Goal: Task Accomplishment & Management: Complete application form

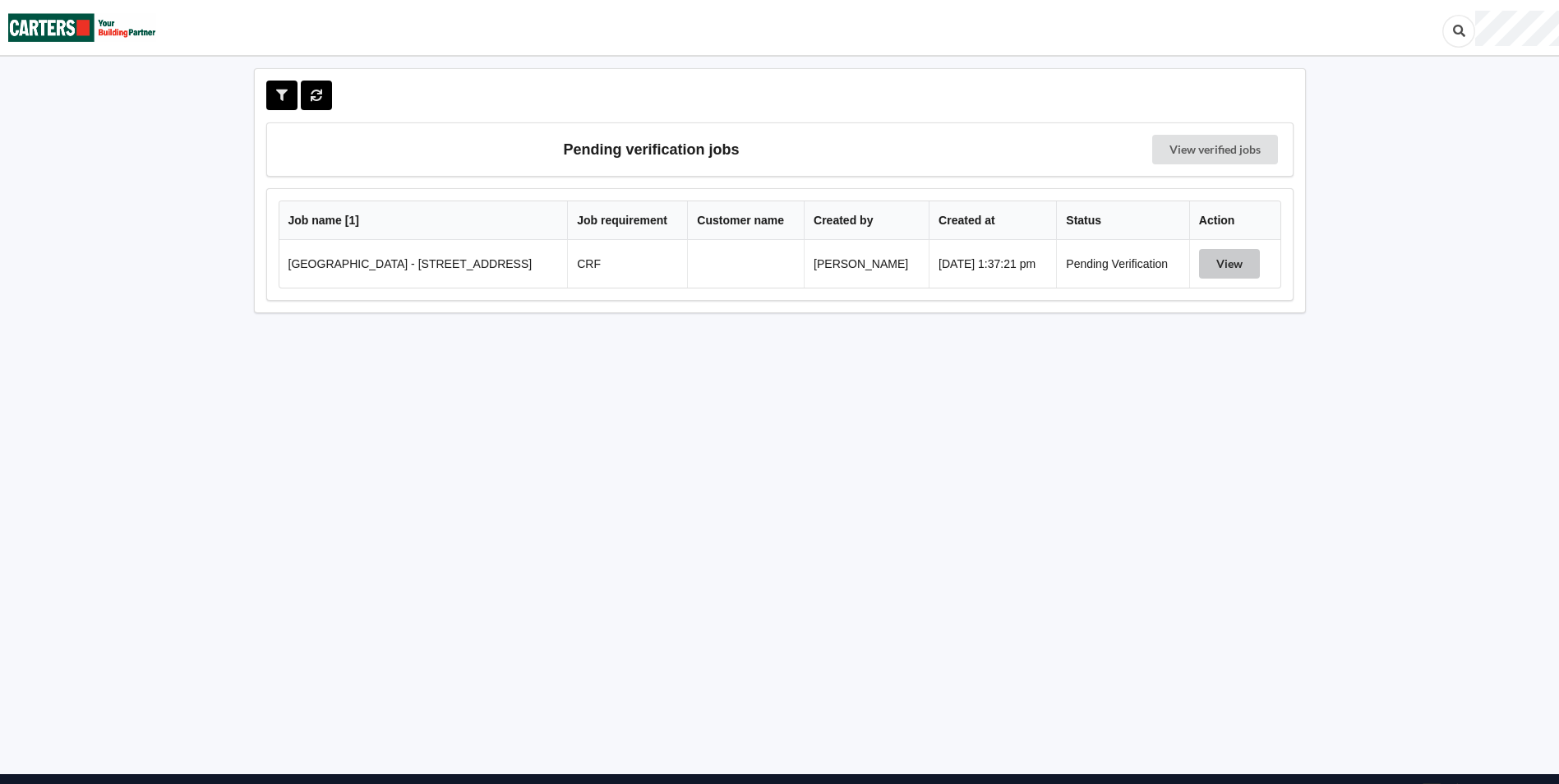
click at [1214, 266] on button "View" at bounding box center [1230, 264] width 61 height 29
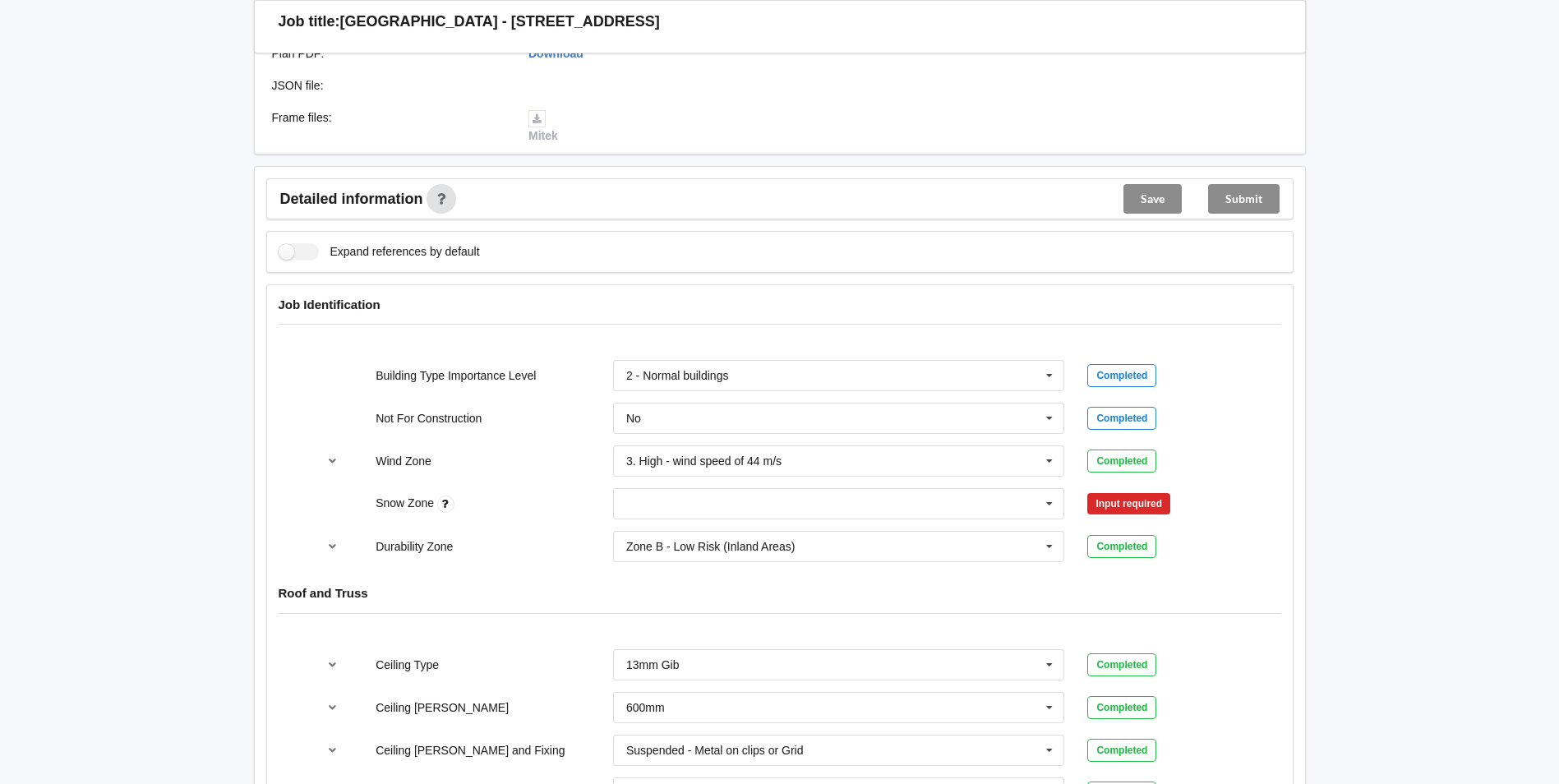
scroll to position [521, 0]
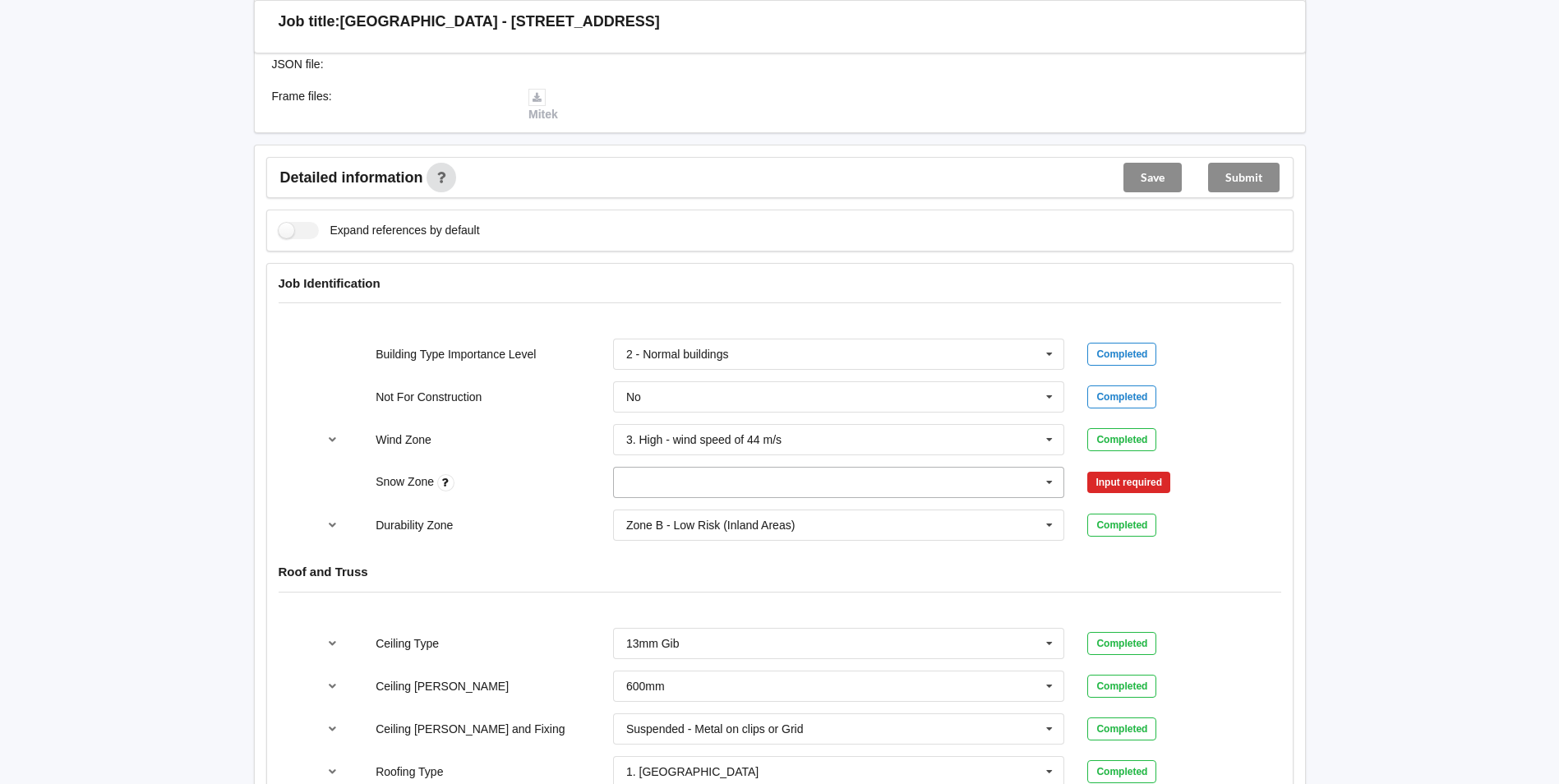
click at [988, 483] on input "text" at bounding box center [840, 482] width 450 height 29
click at [719, 538] on div "N1" at bounding box center [839, 542] width 450 height 30
click at [1115, 485] on button "Confirm input" at bounding box center [1136, 482] width 98 height 27
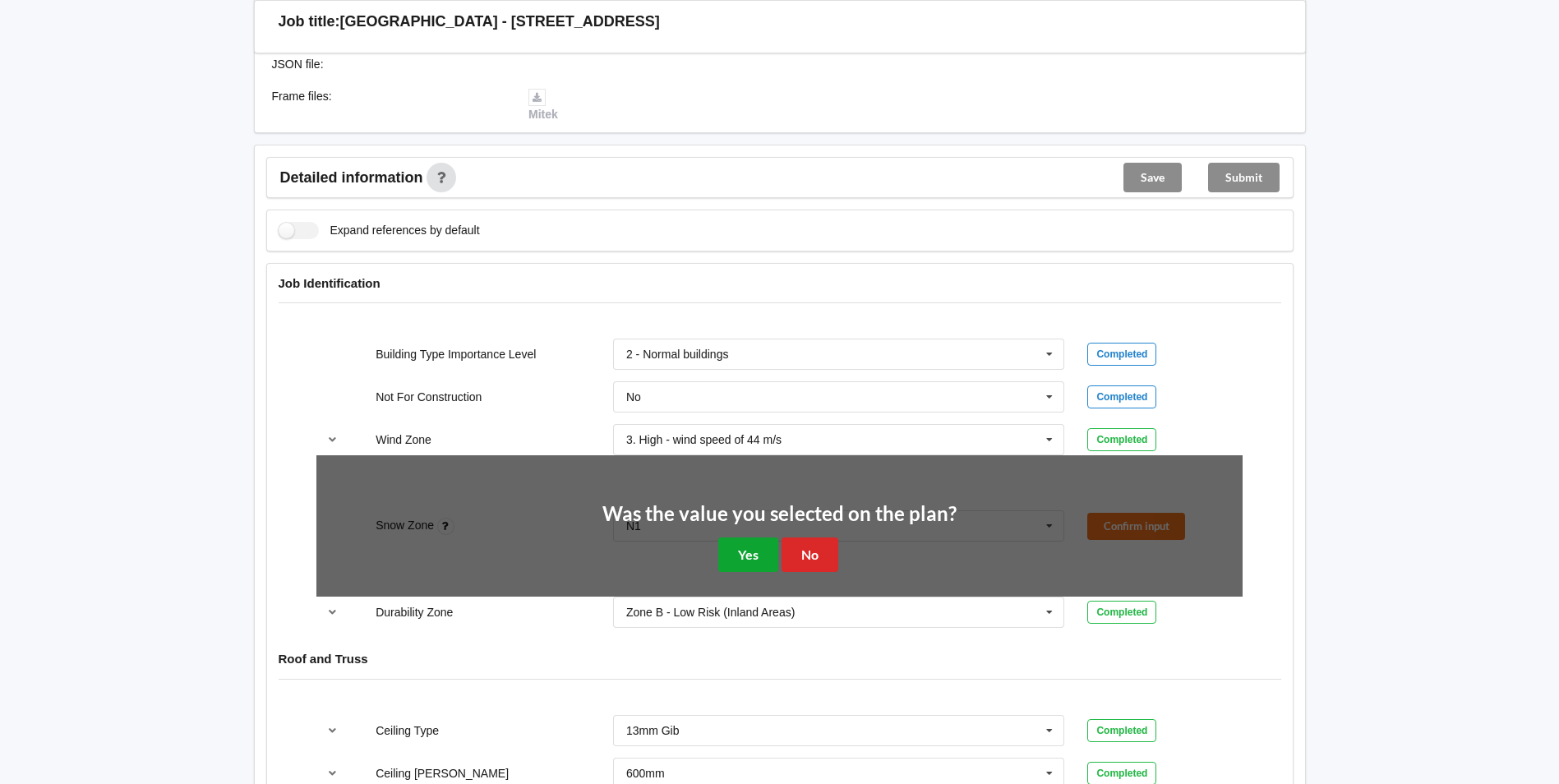
click at [735, 558] on button "Yes" at bounding box center [748, 554] width 60 height 34
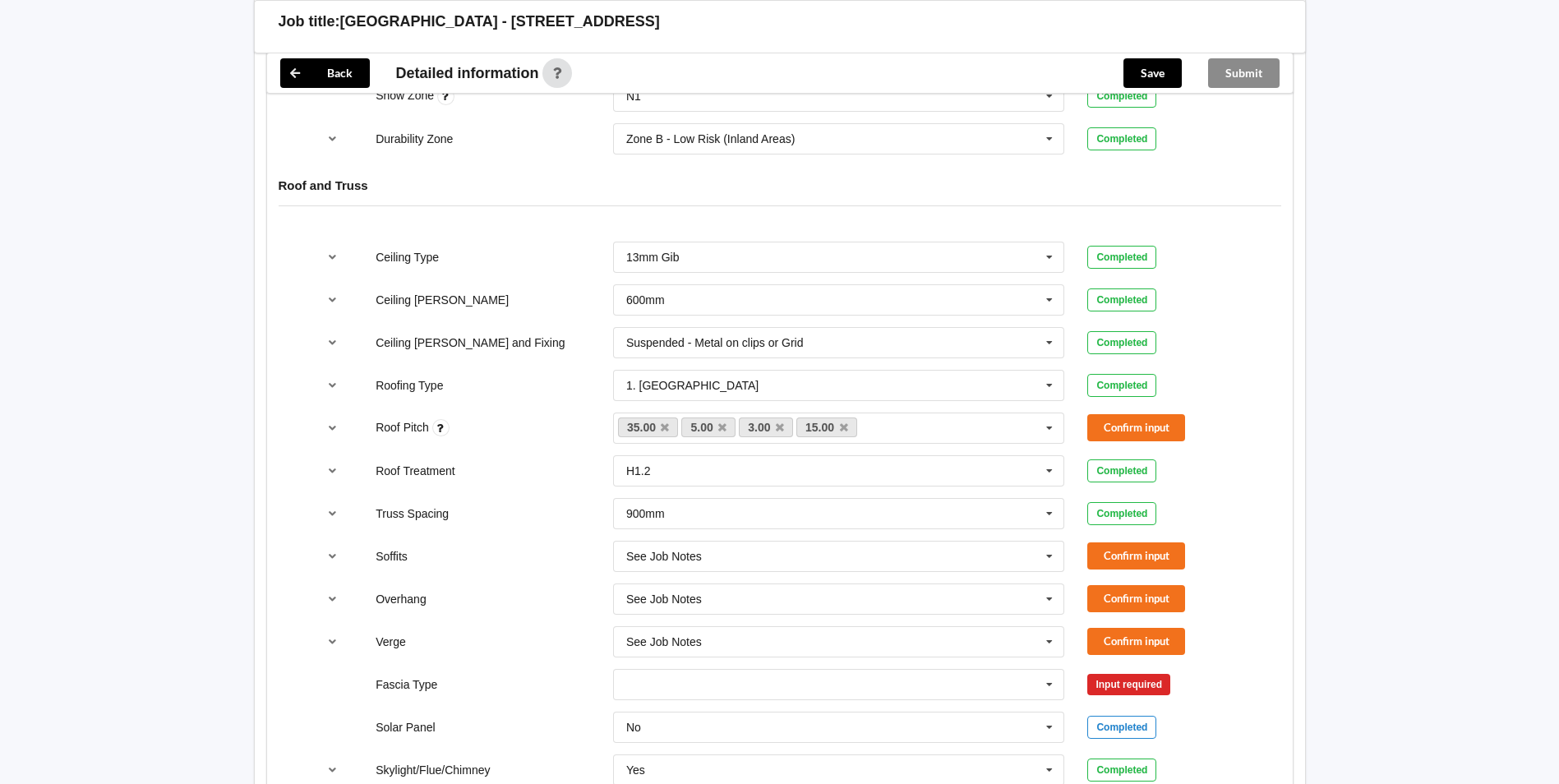
scroll to position [920, 0]
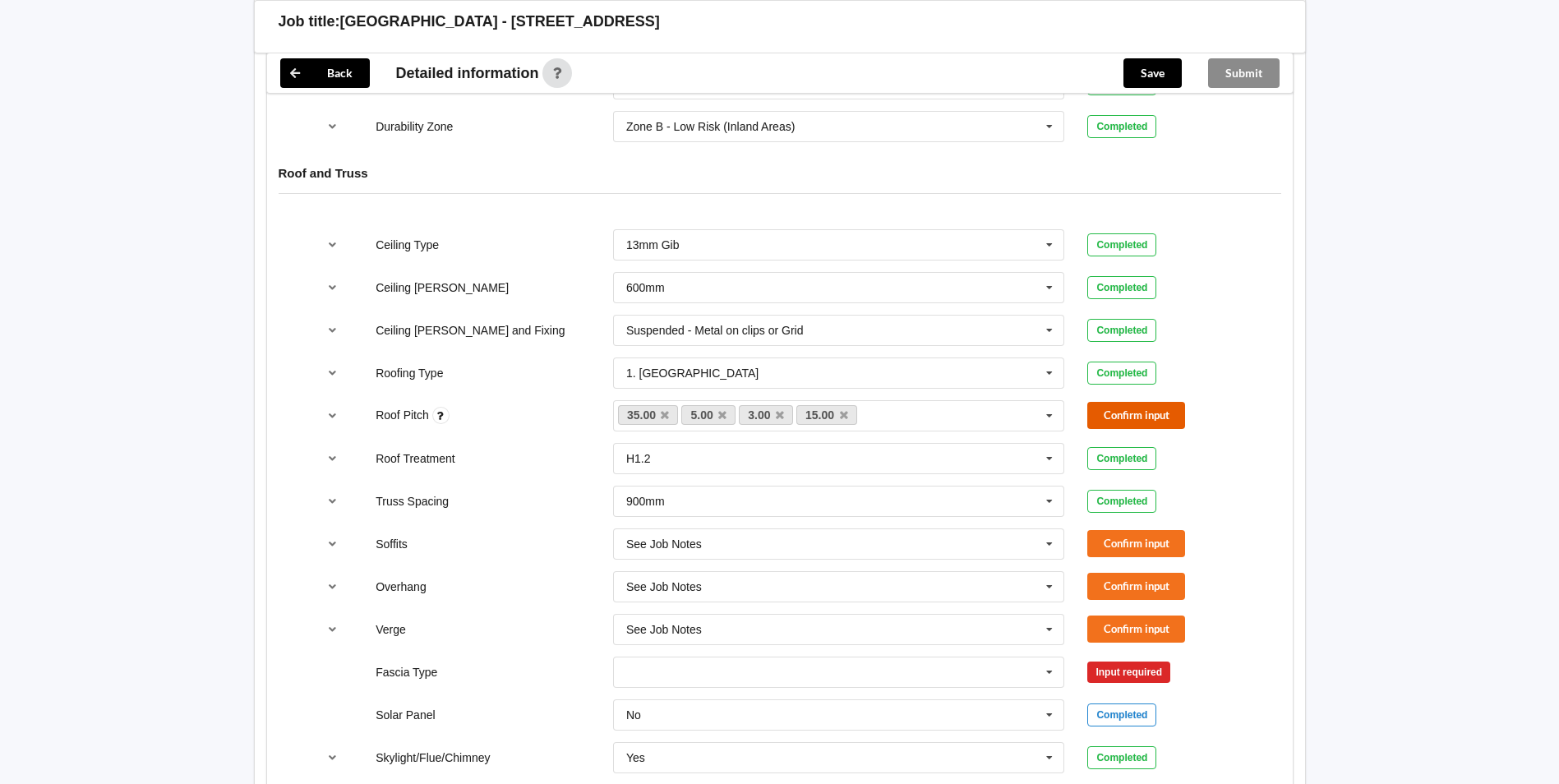
click at [1137, 421] on button "Confirm input" at bounding box center [1136, 415] width 98 height 27
click at [1128, 544] on button "Confirm input" at bounding box center [1136, 543] width 98 height 27
click at [1125, 586] on button "Confirm input" at bounding box center [1136, 586] width 98 height 27
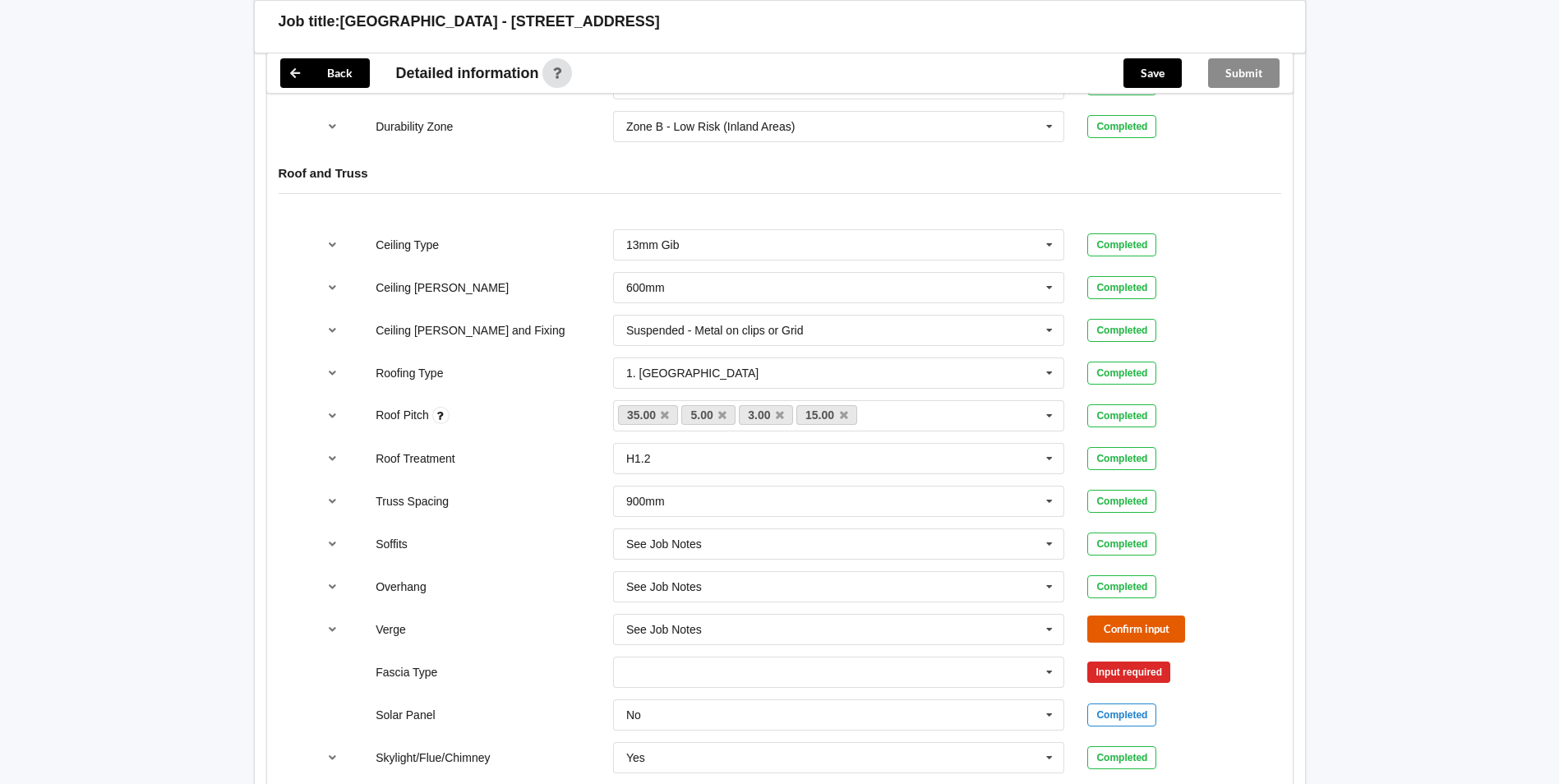
click at [1121, 637] on button "Confirm input" at bounding box center [1136, 628] width 98 height 27
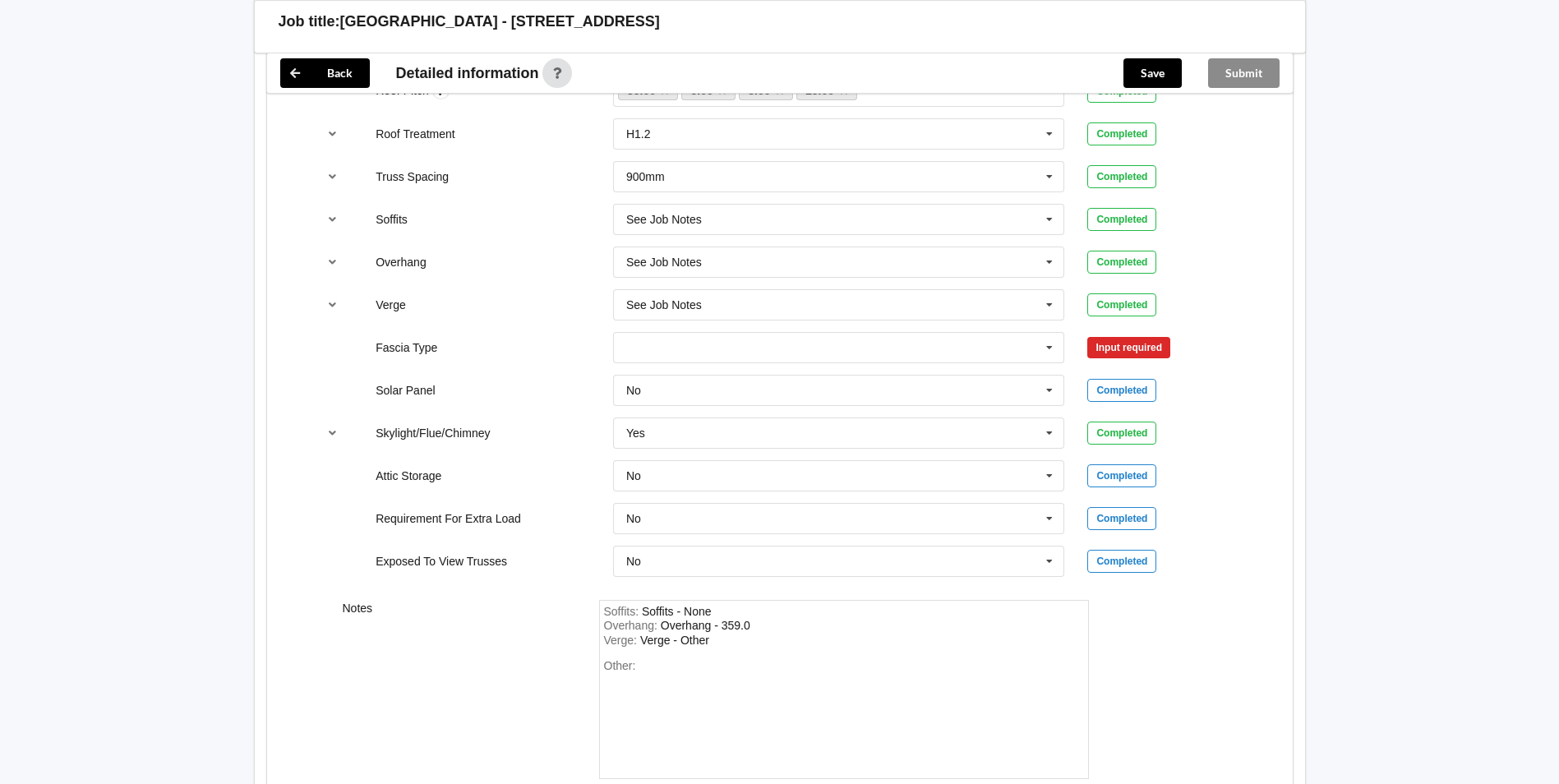
scroll to position [1240, 0]
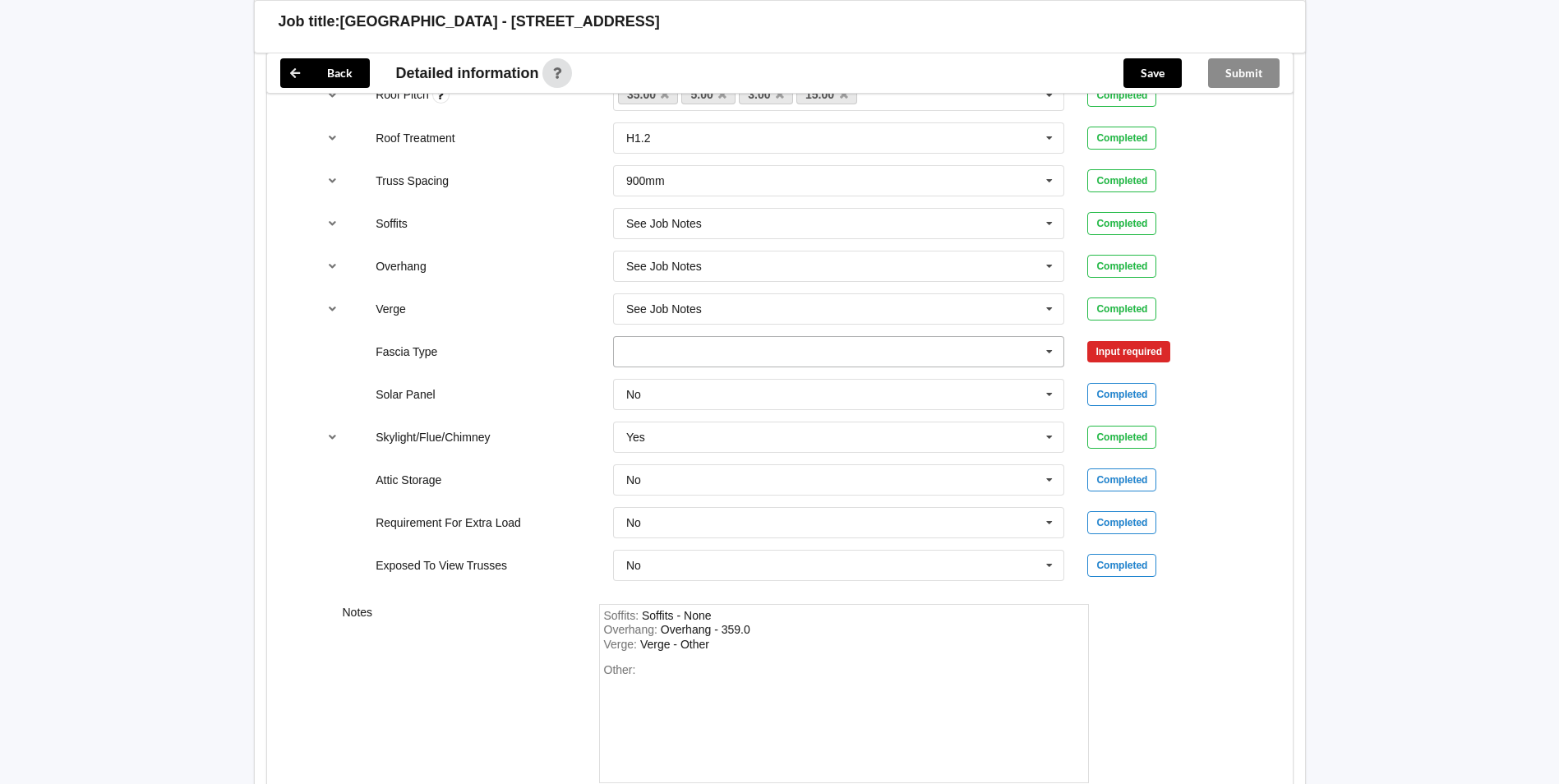
click at [1053, 352] on icon at bounding box center [1050, 352] width 25 height 30
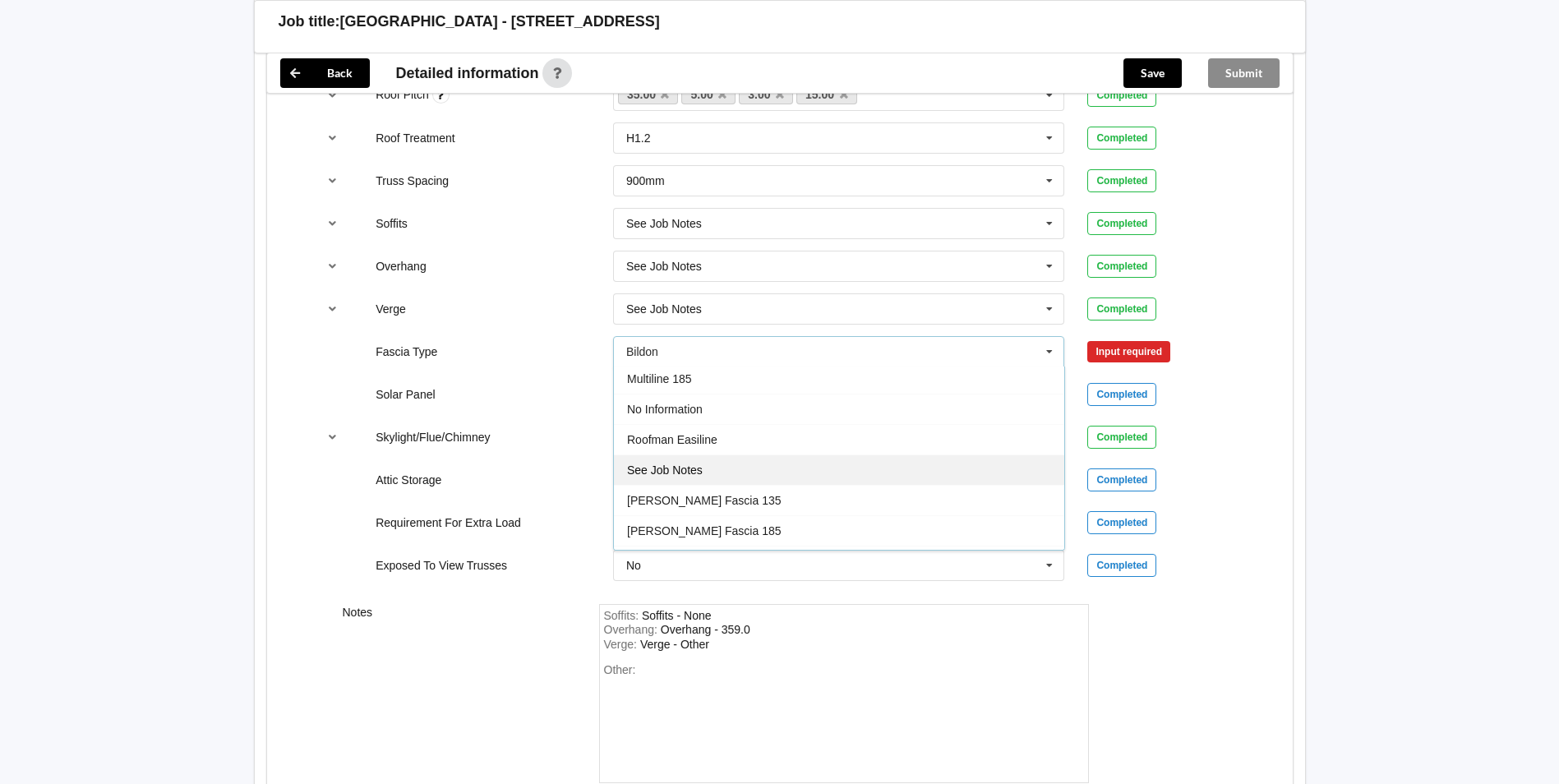
click at [728, 467] on div "See Job Notes" at bounding box center [839, 469] width 450 height 30
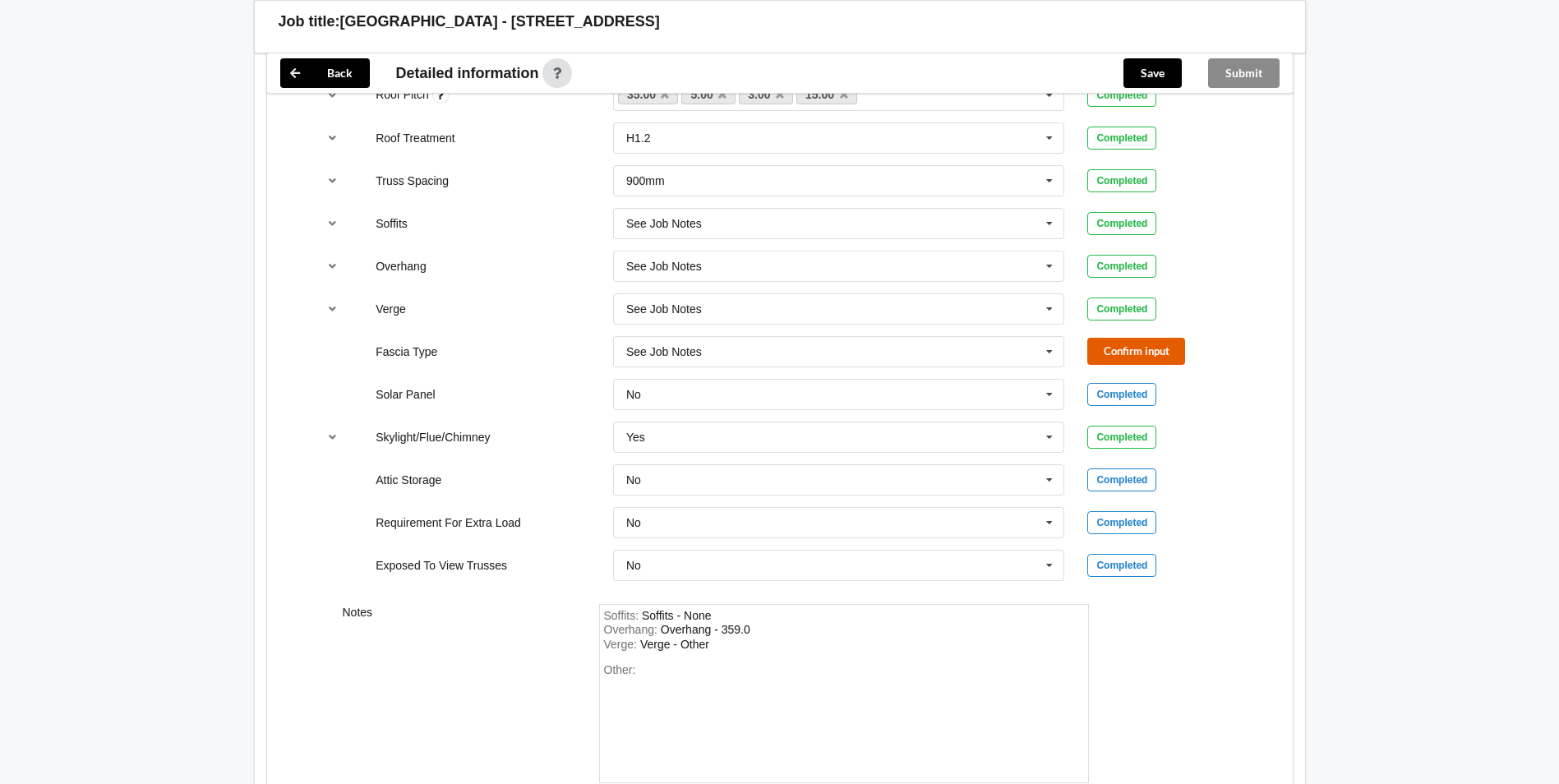
click at [1120, 357] on button "Confirm input" at bounding box center [1136, 351] width 98 height 27
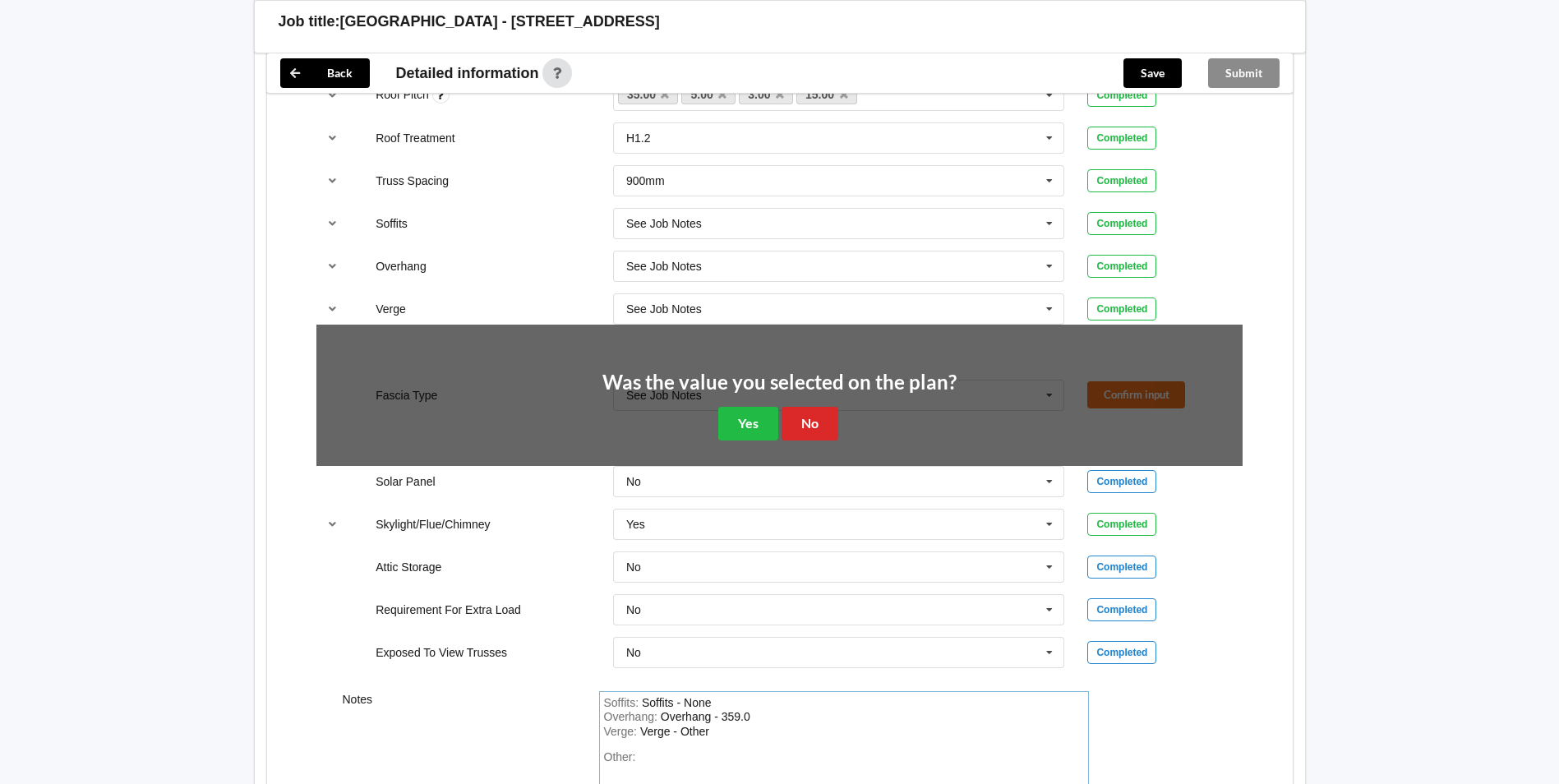
click at [744, 424] on button "Yes" at bounding box center [748, 424] width 60 height 34
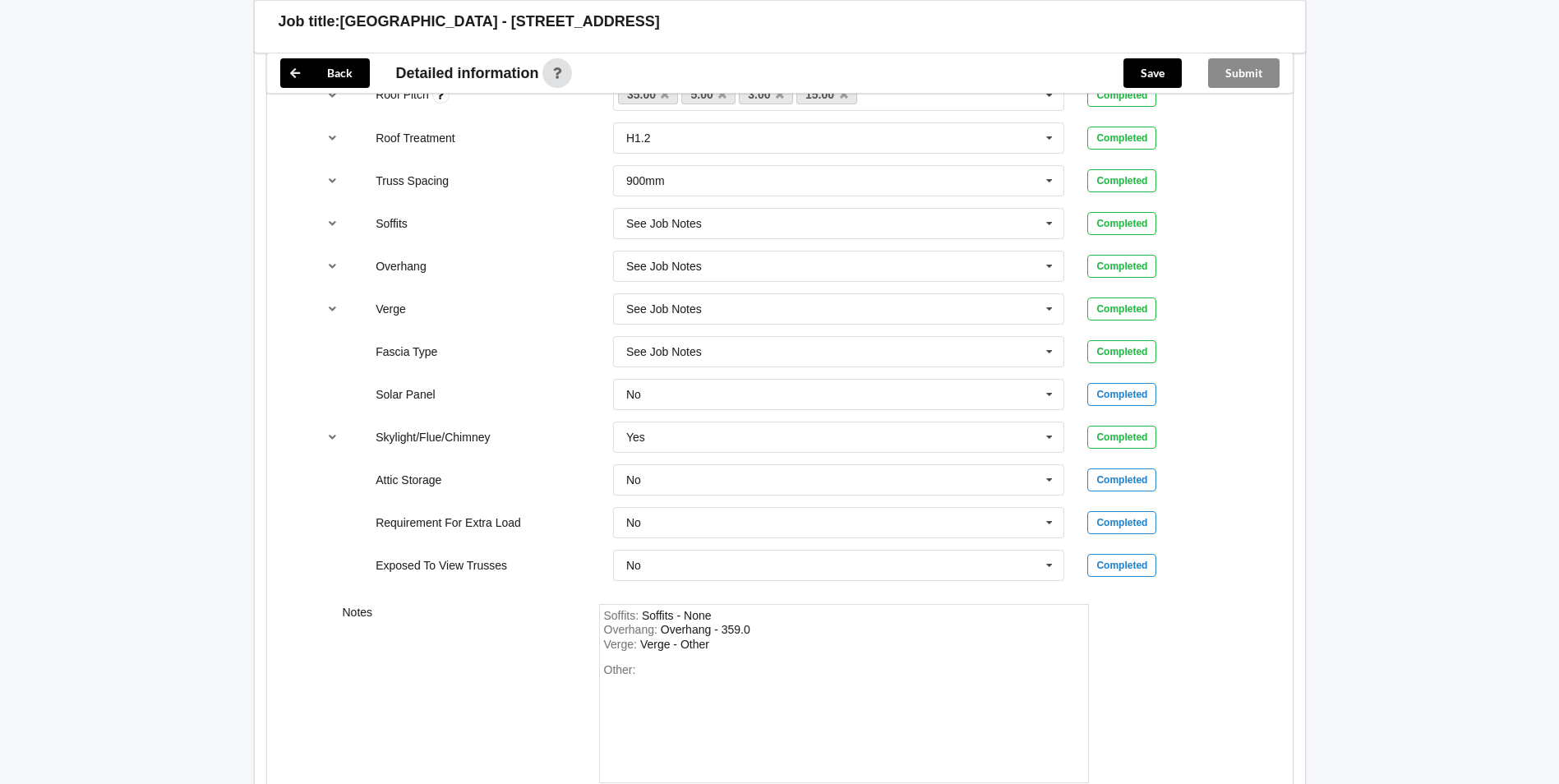
click at [650, 663] on div "Other:" at bounding box center [844, 720] width 480 height 115
click at [652, 669] on div "Other:" at bounding box center [844, 720] width 480 height 115
click at [656, 675] on div "Other:" at bounding box center [844, 720] width 480 height 115
click at [676, 674] on div "Other:" at bounding box center [844, 720] width 480 height 115
click at [721, 658] on div "Soffits : Soffits - None Overhang : Overhang - 359.0 Verge : Verge - Other Othe…" at bounding box center [844, 694] width 490 height 180
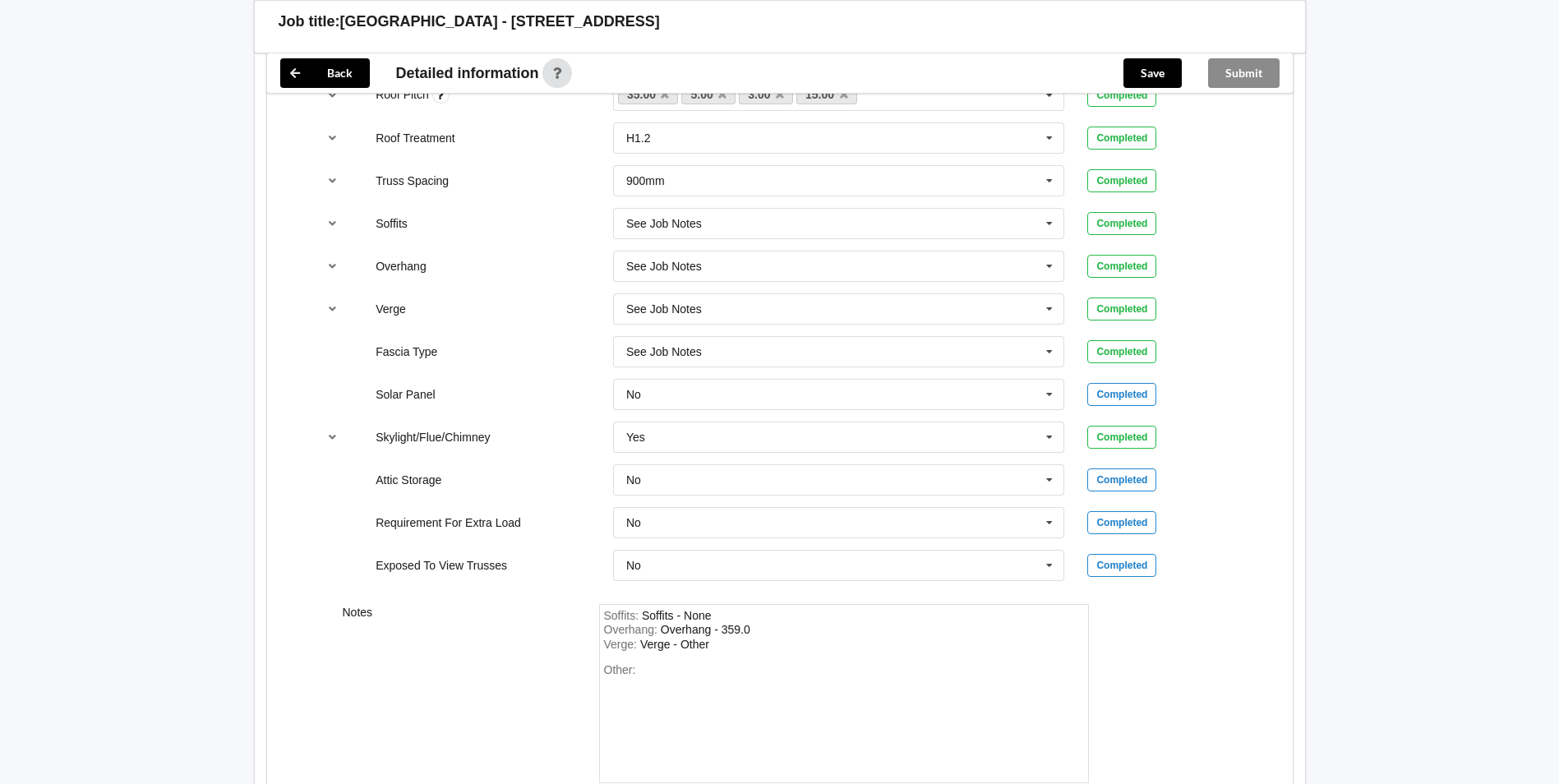
click at [681, 676] on div "Other:" at bounding box center [844, 720] width 480 height 115
click at [682, 668] on div "Other:" at bounding box center [844, 720] width 480 height 115
click at [667, 682] on div "Other:" at bounding box center [844, 720] width 480 height 115
click at [690, 672] on div "Other:" at bounding box center [844, 720] width 480 height 115
click at [680, 672] on div "Other:" at bounding box center [844, 720] width 480 height 115
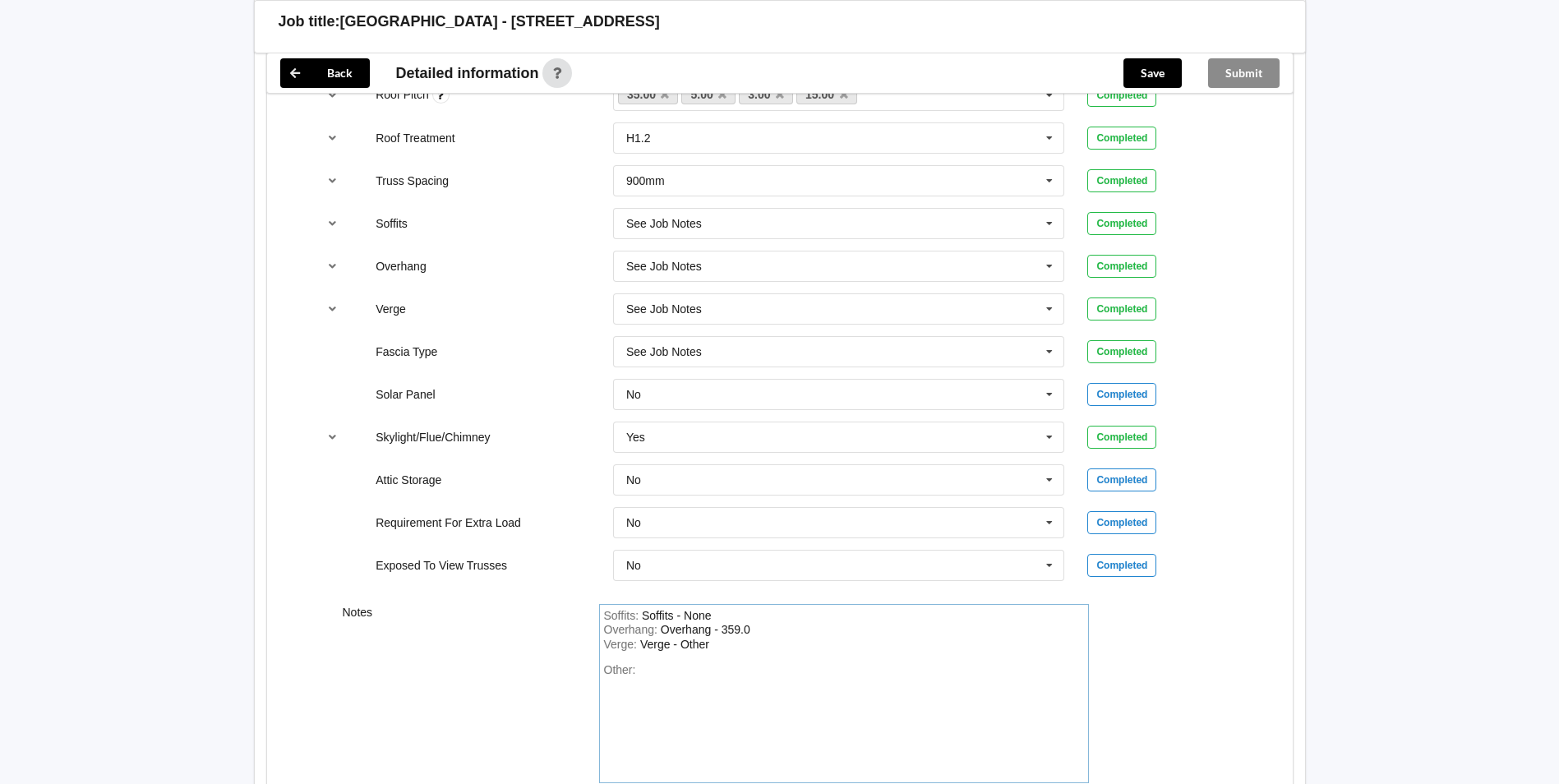
click at [716, 652] on div "Verge : Verge - Other" at bounding box center [844, 645] width 480 height 15
click at [1160, 73] on button "Save" at bounding box center [1152, 73] width 58 height 29
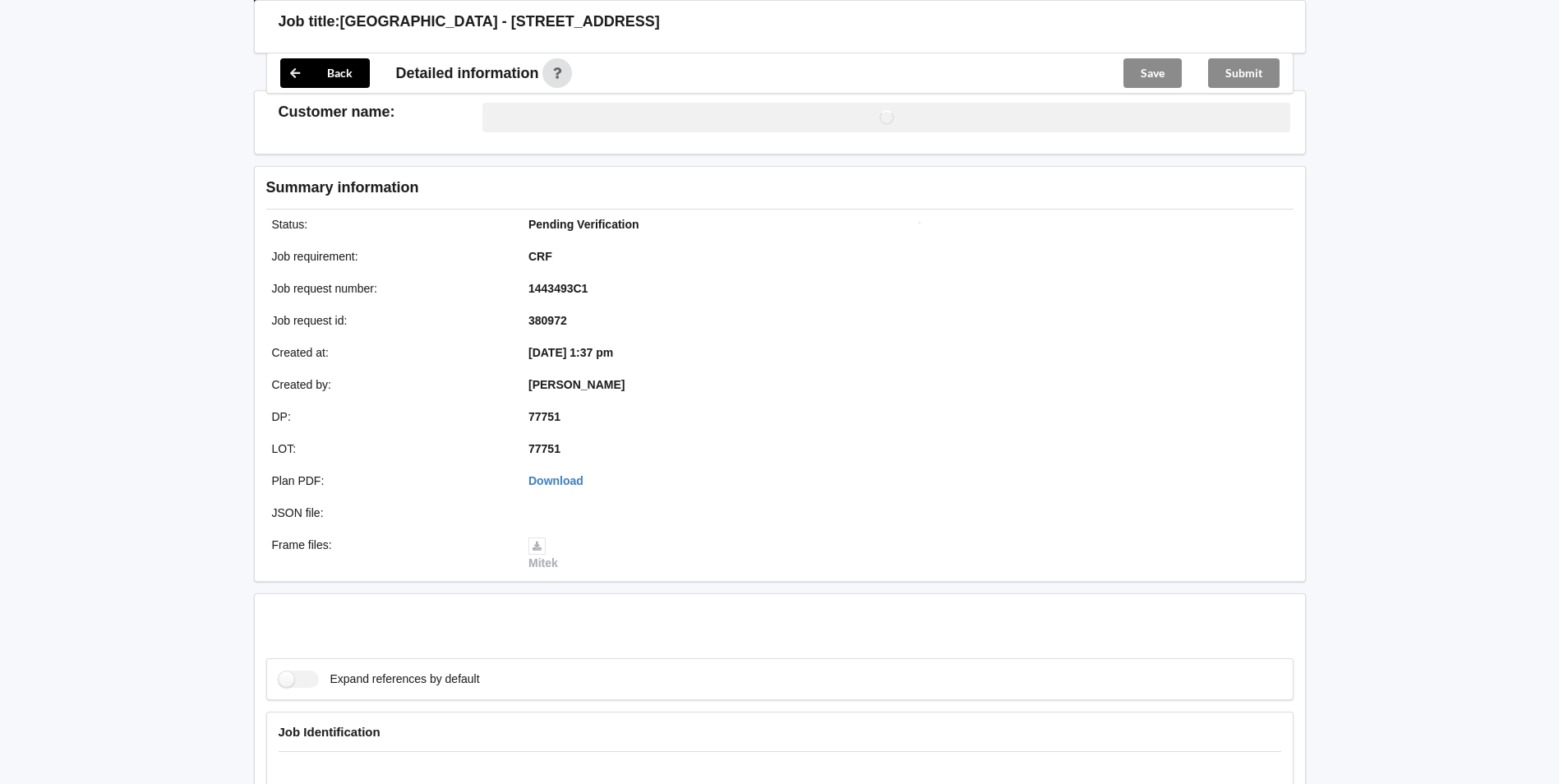
scroll to position [1240, 0]
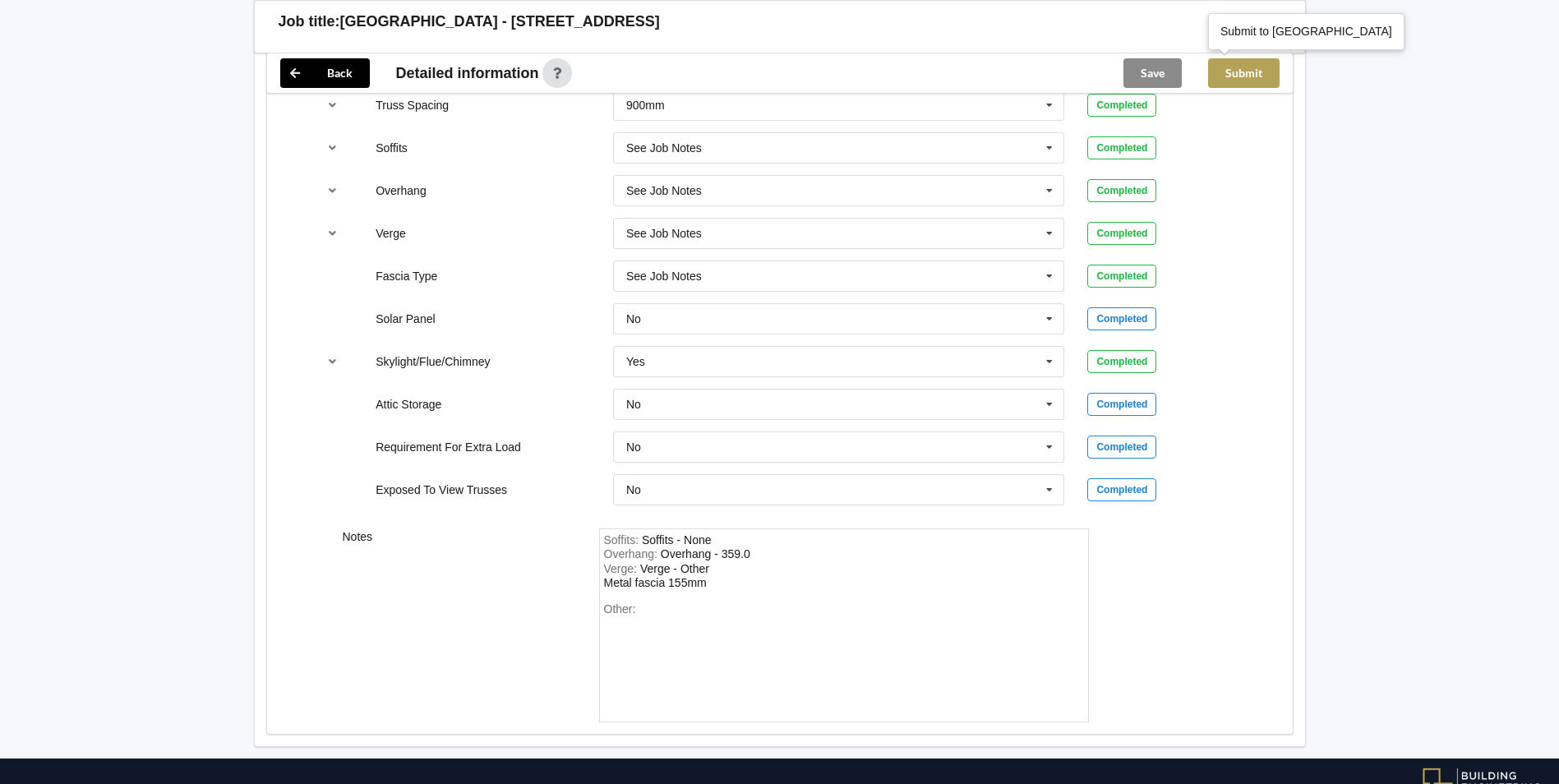
click at [1247, 75] on button "Submit" at bounding box center [1243, 73] width 72 height 29
